Goal: Task Accomplishment & Management: Use online tool/utility

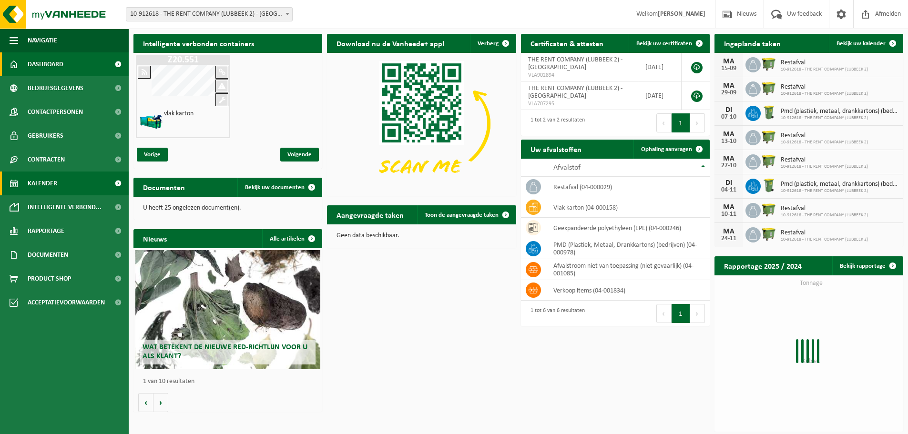
click at [48, 185] on span "Kalender" at bounding box center [43, 184] width 30 height 24
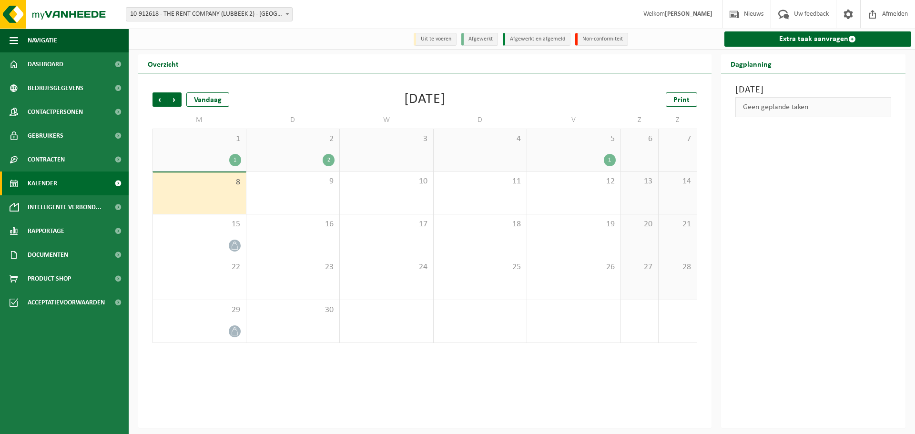
click at [608, 159] on div "1" at bounding box center [610, 160] width 12 height 12
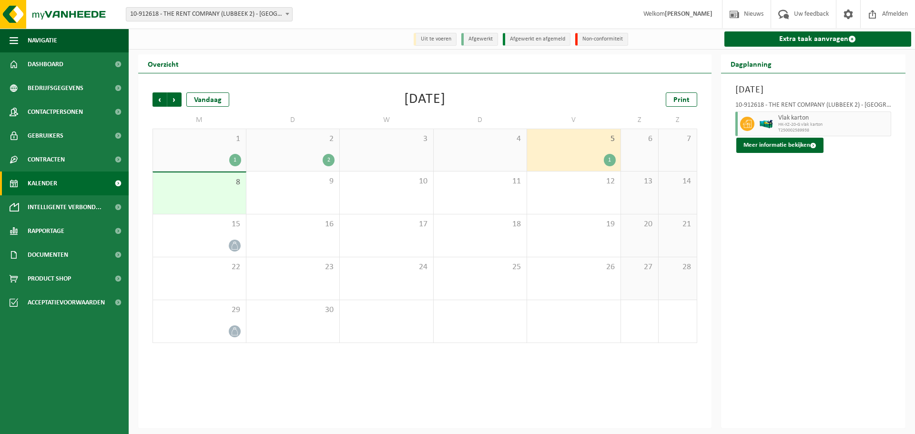
click at [300, 154] on div "2 2" at bounding box center [292, 150] width 93 height 42
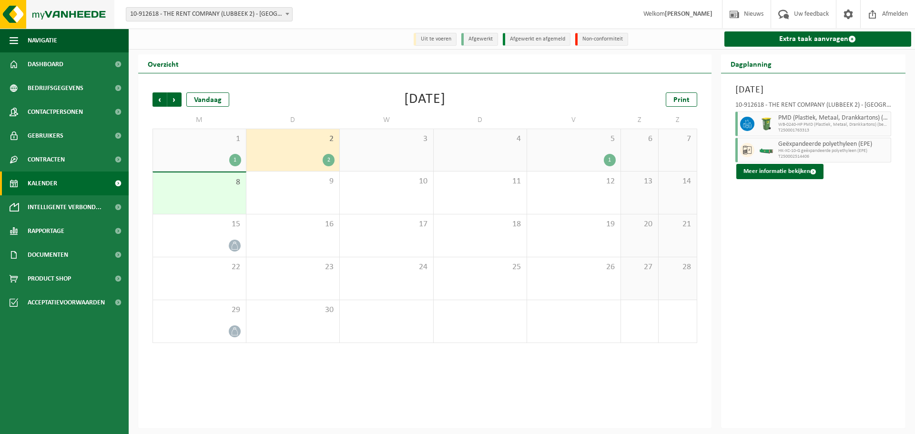
click at [67, 10] on img at bounding box center [57, 14] width 114 height 29
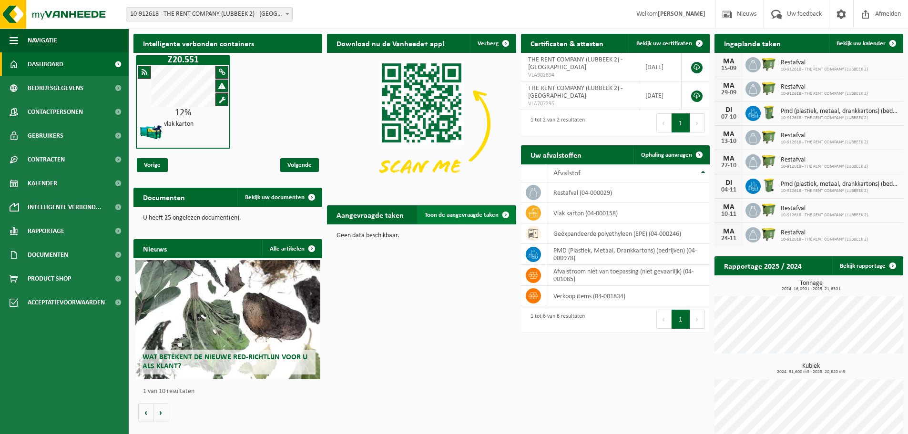
click at [487, 216] on span "Toon de aangevraagde taken" at bounding box center [462, 215] width 74 height 6
click at [586, 232] on td "geëxpandeerde polyethyleen (EPE) (04-000246)" at bounding box center [627, 234] width 163 height 20
click at [672, 153] on span "Ophaling aanvragen" at bounding box center [666, 155] width 51 height 6
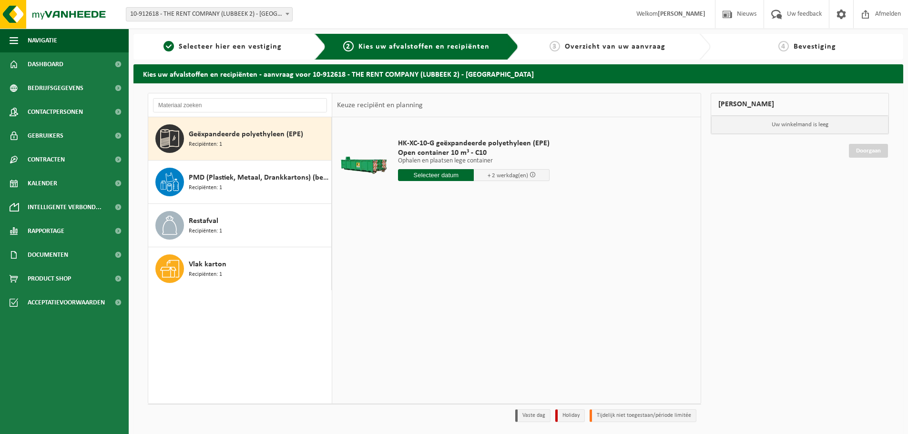
click at [453, 177] on input "text" at bounding box center [436, 175] width 76 height 12
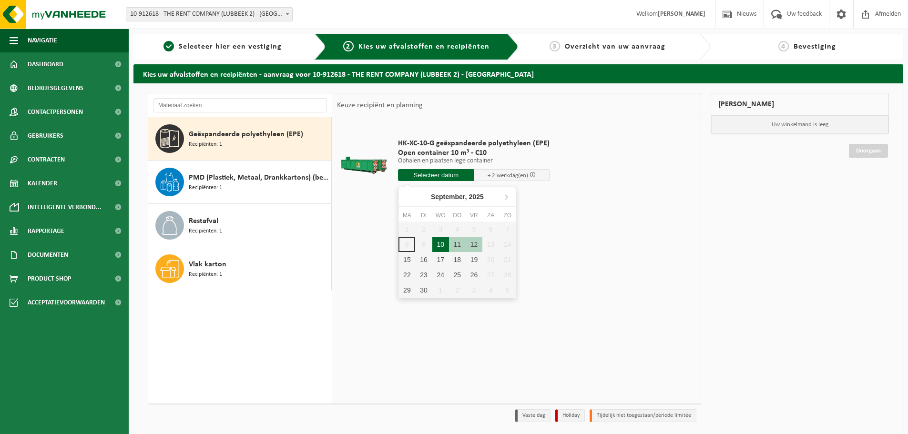
click at [442, 242] on div "10" at bounding box center [440, 244] width 17 height 15
type input "Van 2025-09-10"
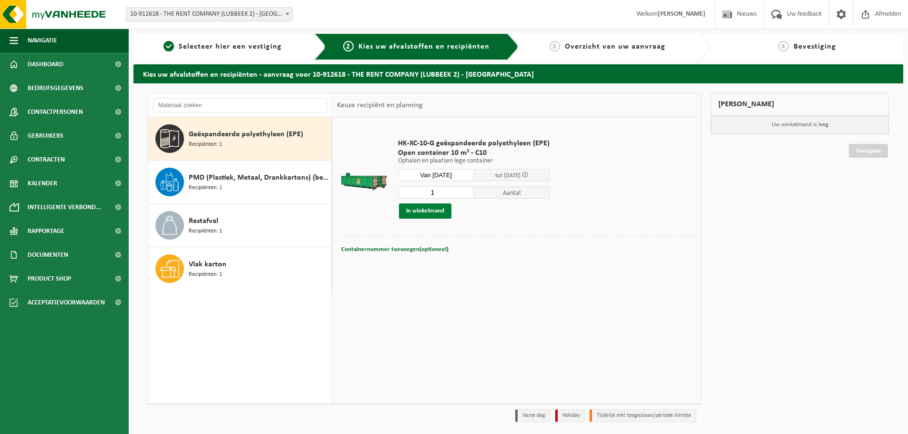
click at [438, 214] on button "In winkelmand" at bounding box center [425, 211] width 52 height 15
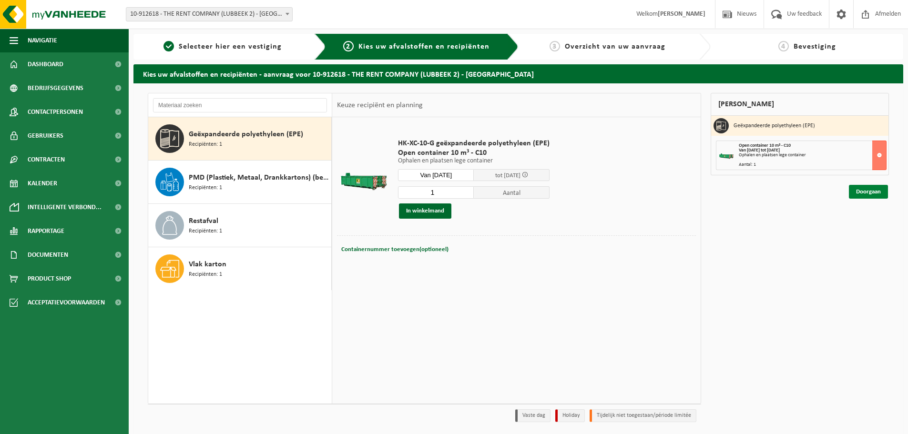
click at [854, 189] on link "Doorgaan" at bounding box center [868, 192] width 39 height 14
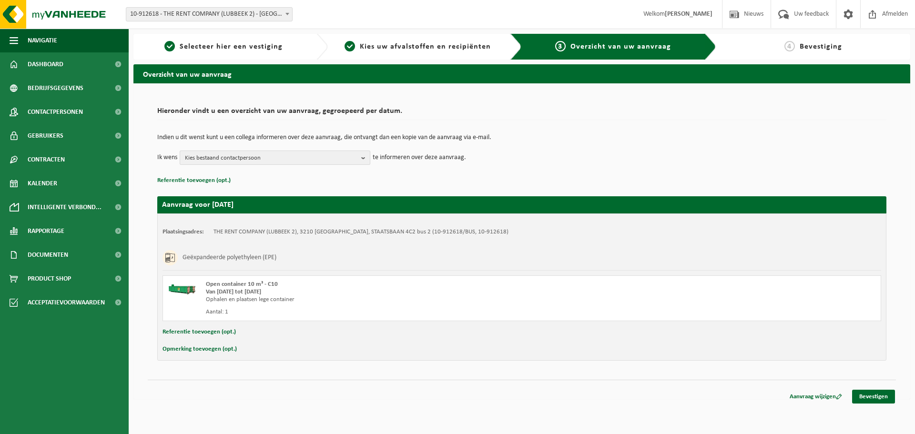
click at [339, 159] on span "Kies bestaand contactpersoon" at bounding box center [271, 158] width 173 height 14
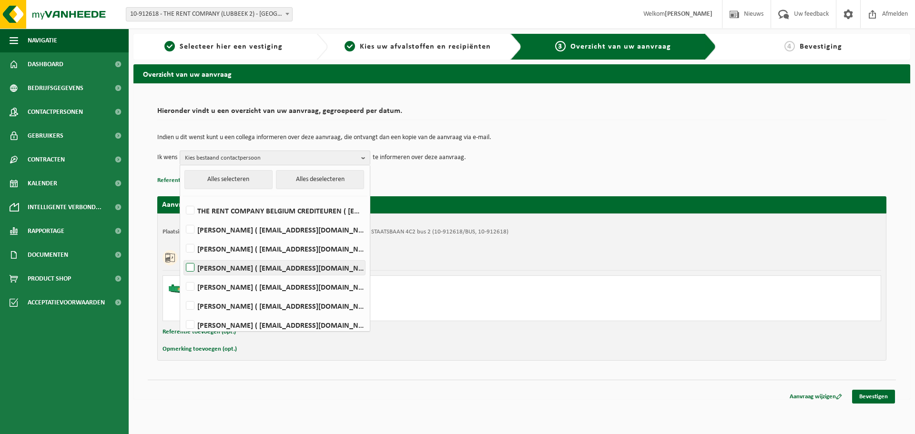
click at [189, 270] on label "Hannah Govaerts ( hgovaerts@rentcompany.be )" at bounding box center [274, 268] width 181 height 14
click at [183, 256] on input "Hannah Govaerts ( hgovaerts@rentcompany.be )" at bounding box center [182, 255] width 0 height 0
checkbox input "true"
click at [191, 283] on label "NIEL MEEUWEN ( nvanmeeuwen@rentcompany.be )" at bounding box center [274, 287] width 181 height 14
click at [183, 275] on input "NIEL MEEUWEN ( nvanmeeuwen@rentcompany.be )" at bounding box center [182, 275] width 0 height 0
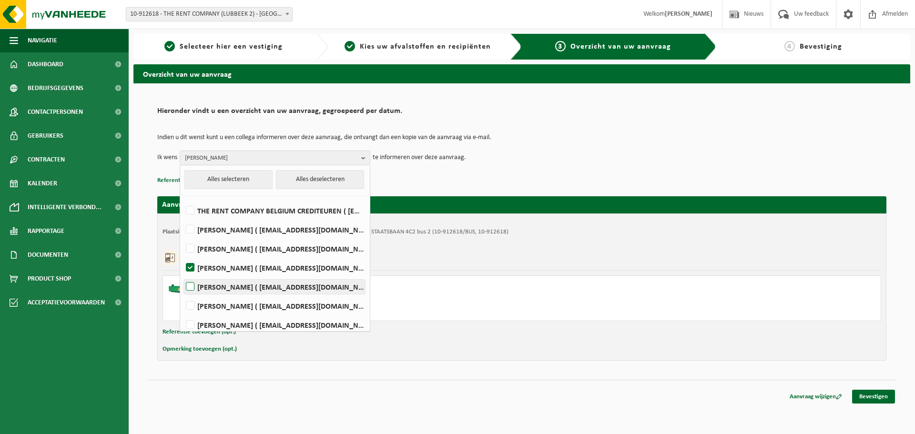
checkbox input "true"
click at [886, 398] on link "Bevestigen" at bounding box center [873, 397] width 43 height 14
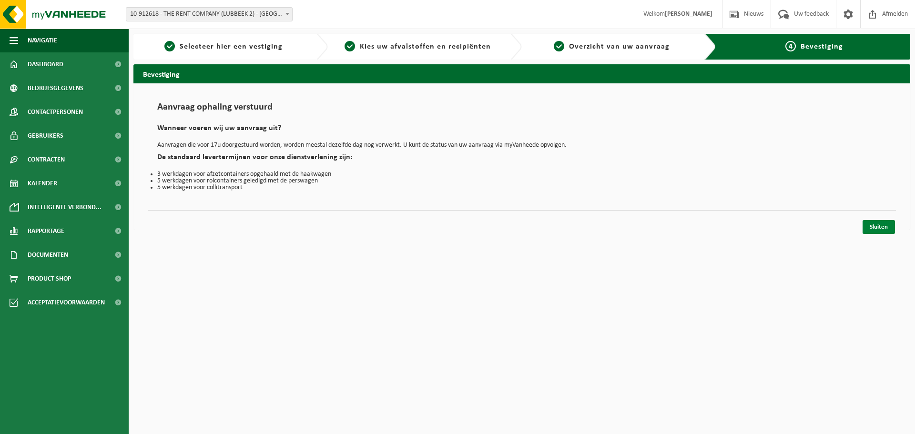
click at [888, 226] on link "Sluiten" at bounding box center [879, 227] width 32 height 14
